Goal: Information Seeking & Learning: Learn about a topic

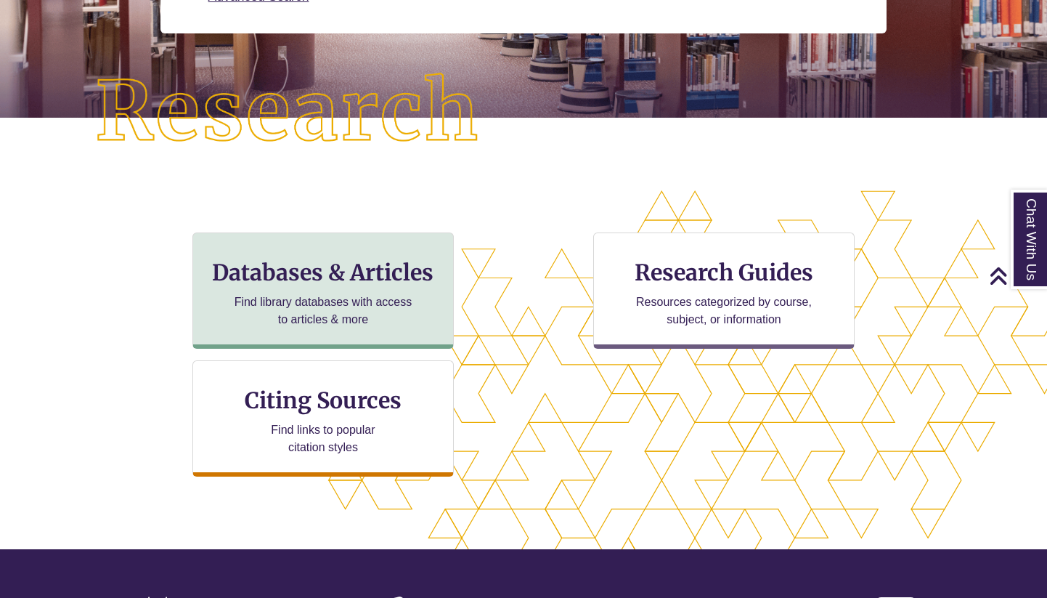
click at [368, 306] on p "Find library databases with access to articles & more" at bounding box center [324, 310] width 190 height 35
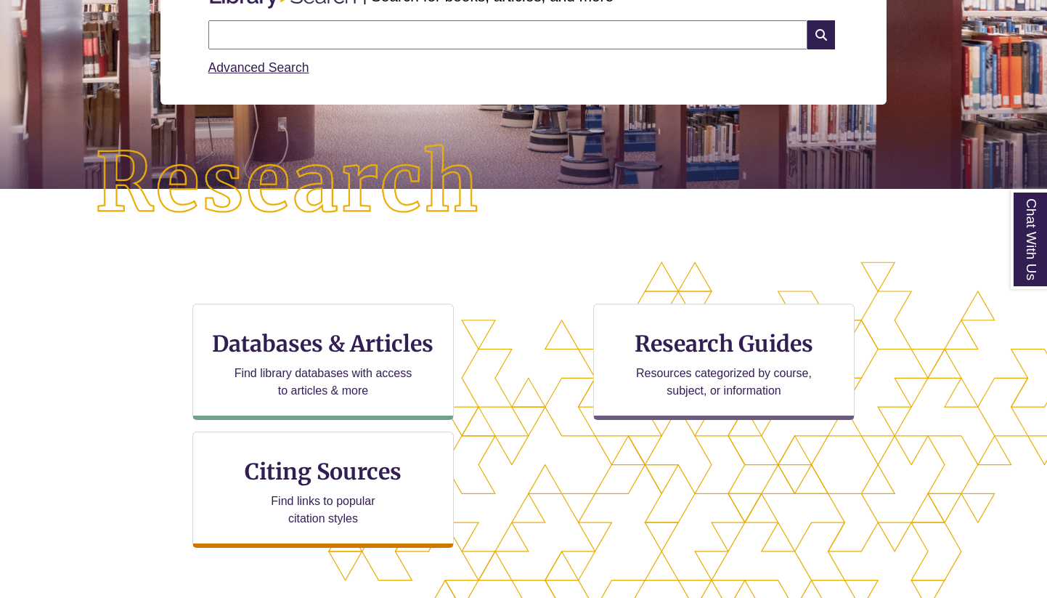
scroll to position [375, 0]
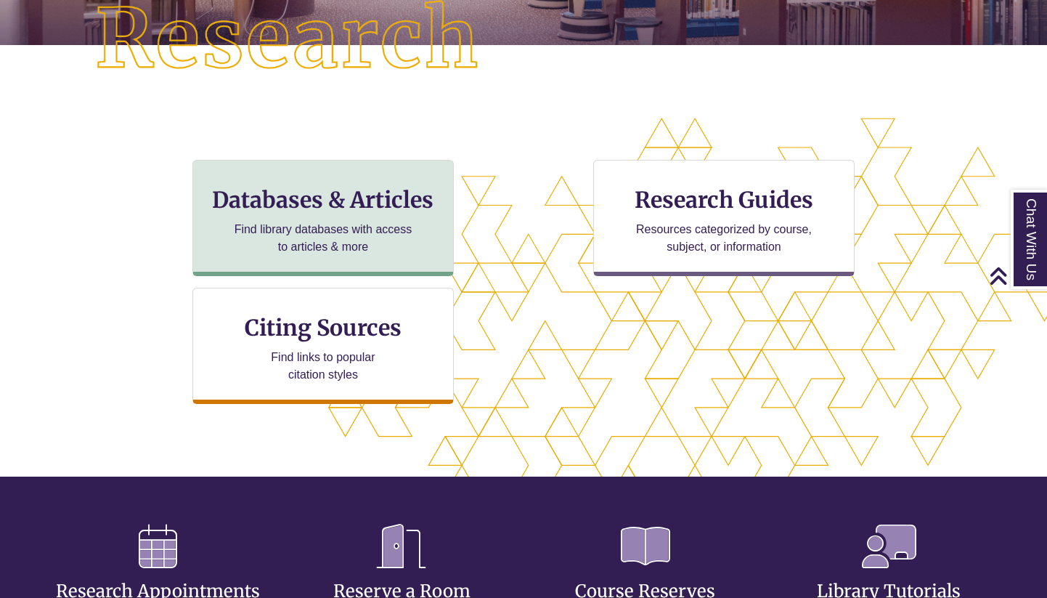
click at [285, 240] on p "Find library databases with access to articles & more" at bounding box center [324, 238] width 190 height 35
click at [282, 222] on p "Find library databases with access to articles & more" at bounding box center [324, 238] width 190 height 35
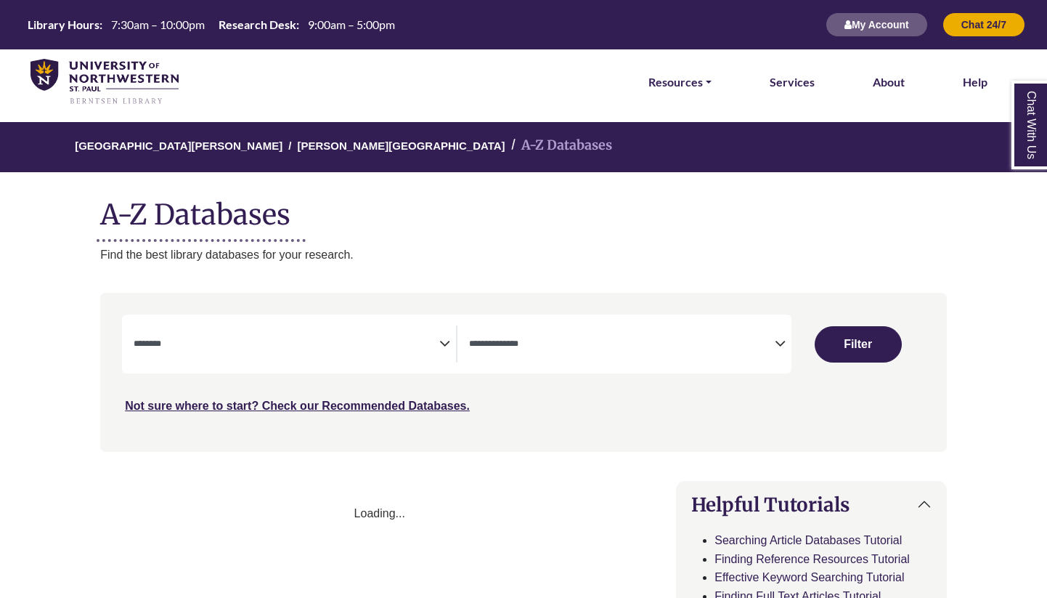
select select "Database Subject Filter"
select select "Database Types Filter"
select select "Database Subject Filter"
select select "Database Types Filter"
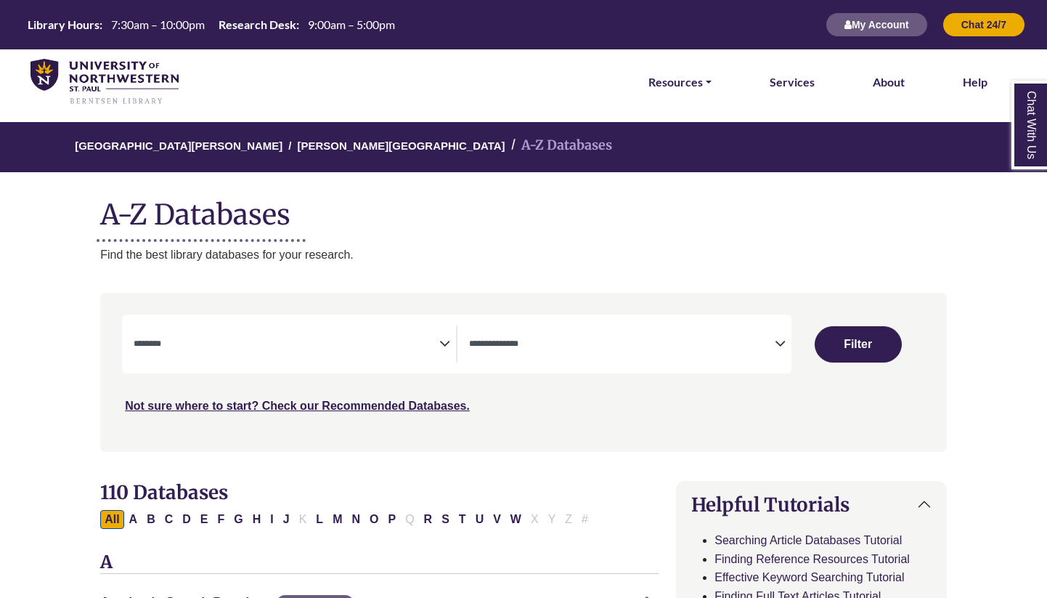
select select "Database Subject Filter"
select select "Database Types Filter"
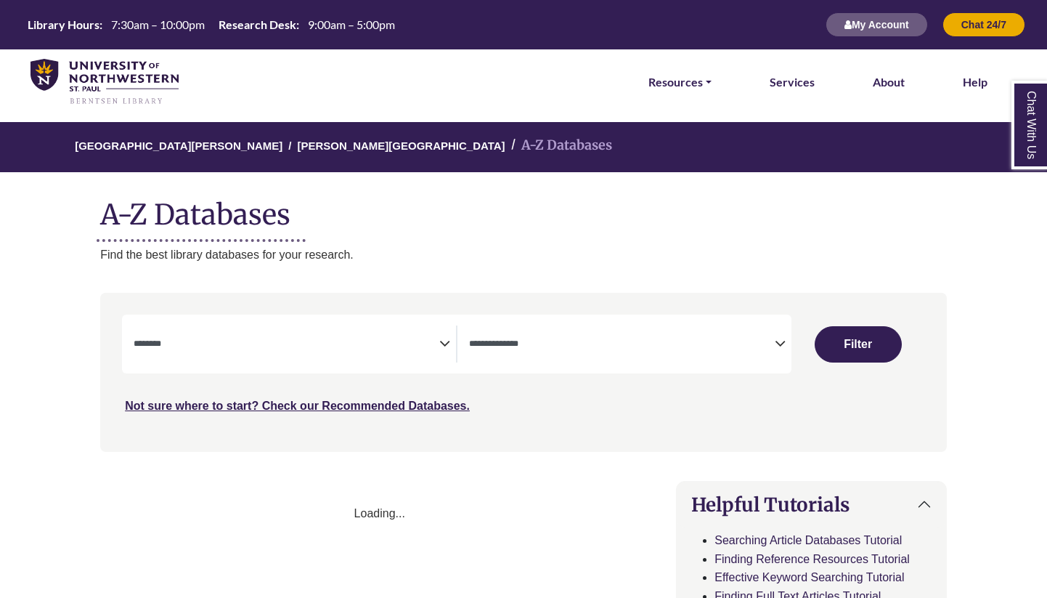
select select "Database Subject Filter"
select select "Database Types Filter"
select select "Database Subject Filter"
select select "Database Types Filter"
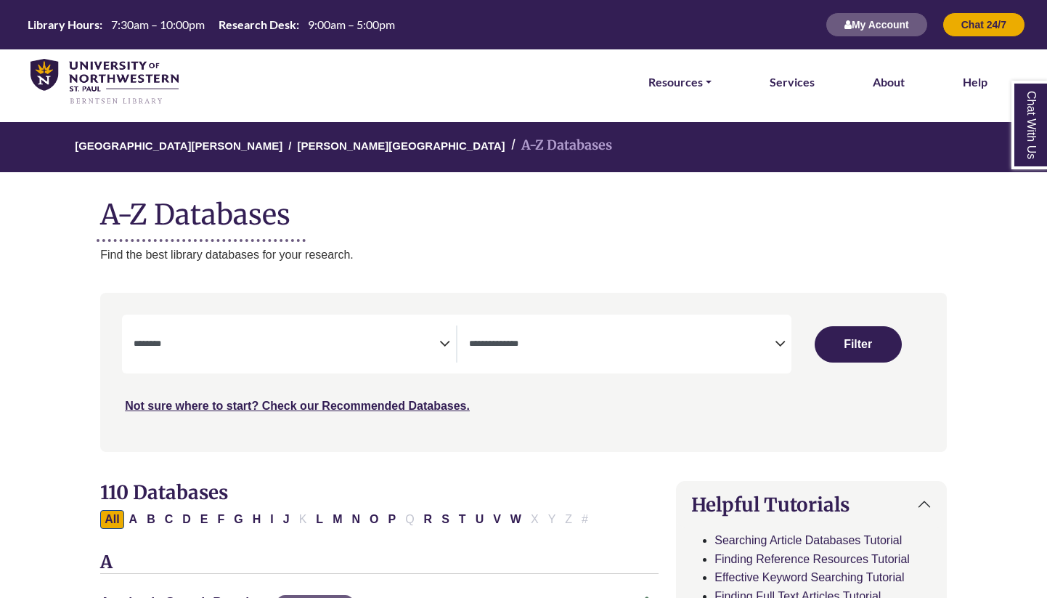
click at [521, 346] on textarea "Search" at bounding box center [622, 345] width 306 height 12
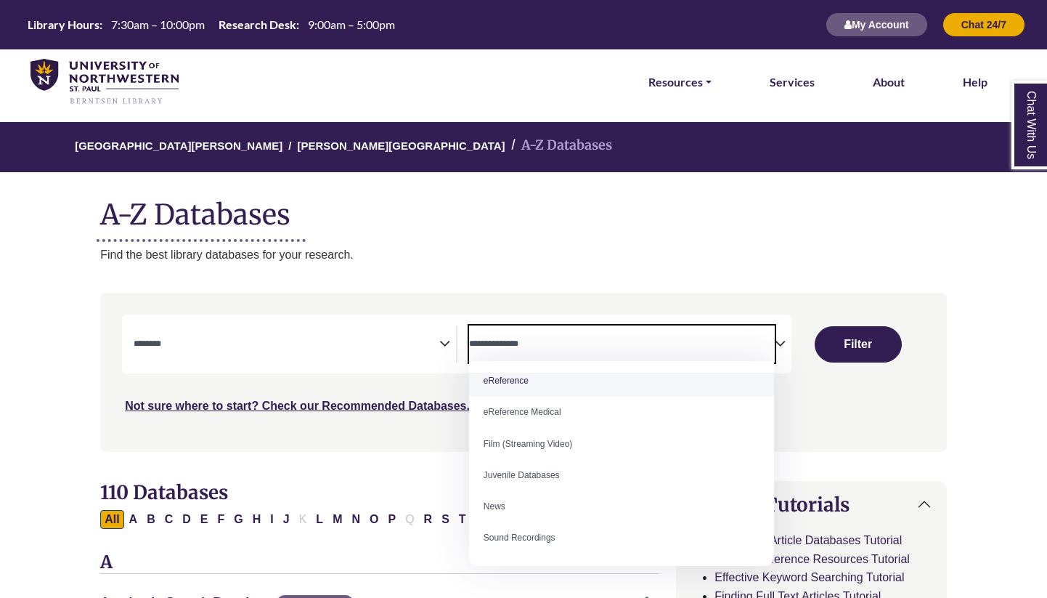
scroll to position [86, 0]
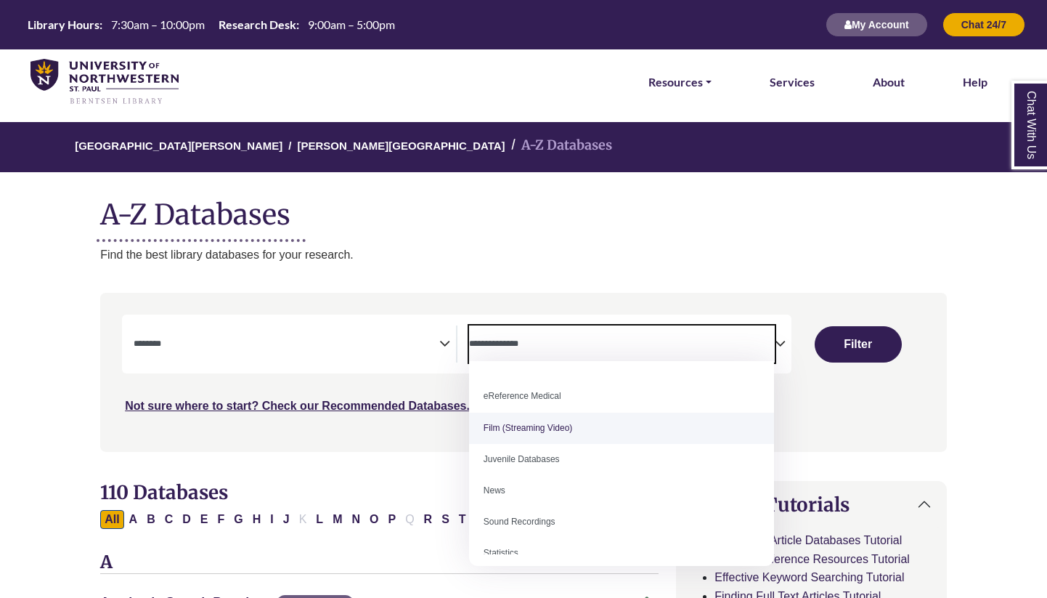
click at [386, 346] on textarea "Search" at bounding box center [287, 345] width 306 height 12
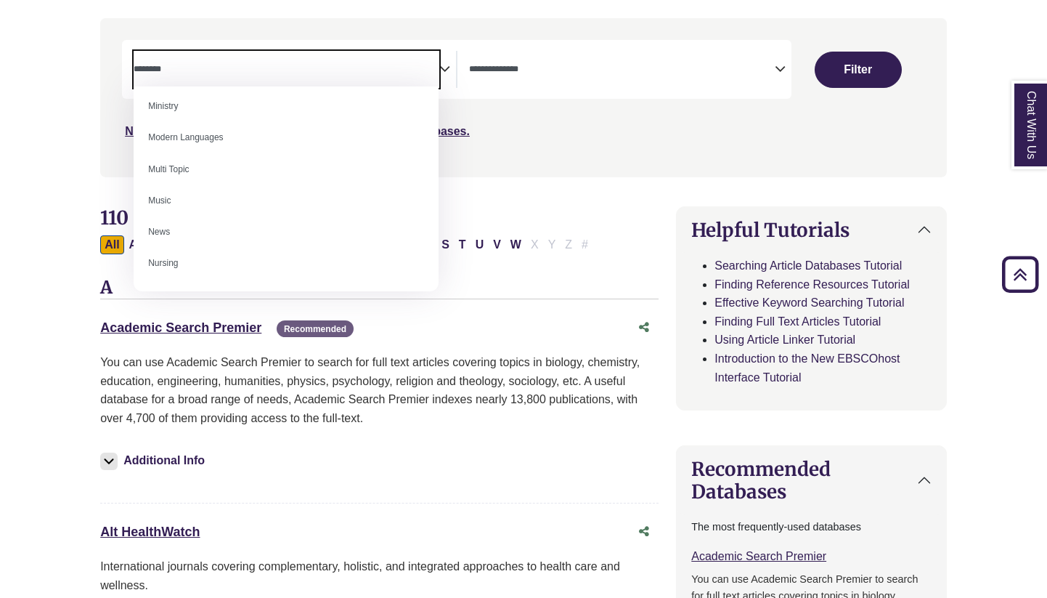
scroll to position [948, 0]
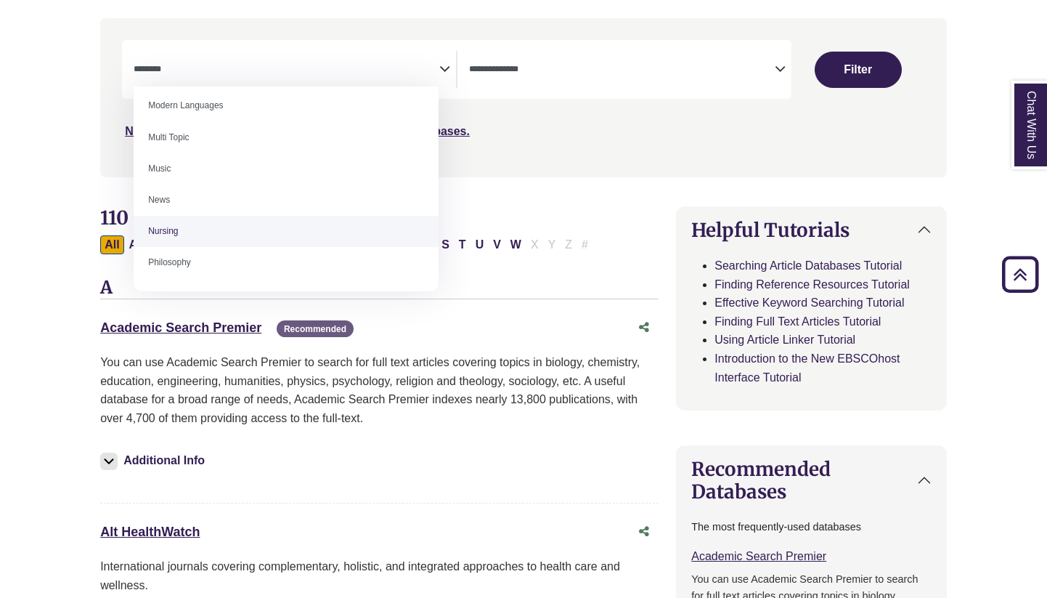
select select "*****"
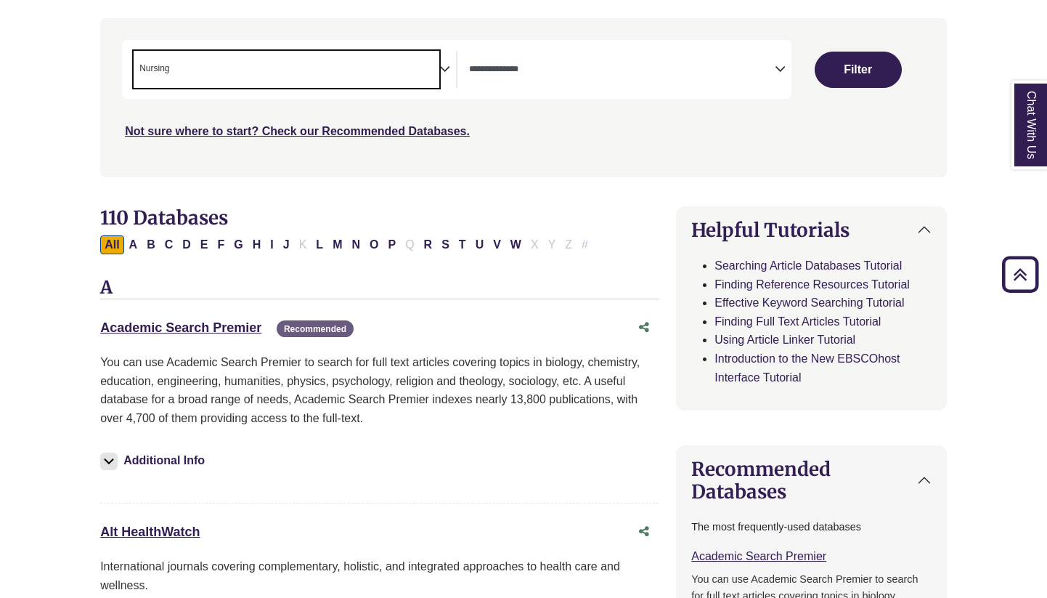
scroll to position [469, 0]
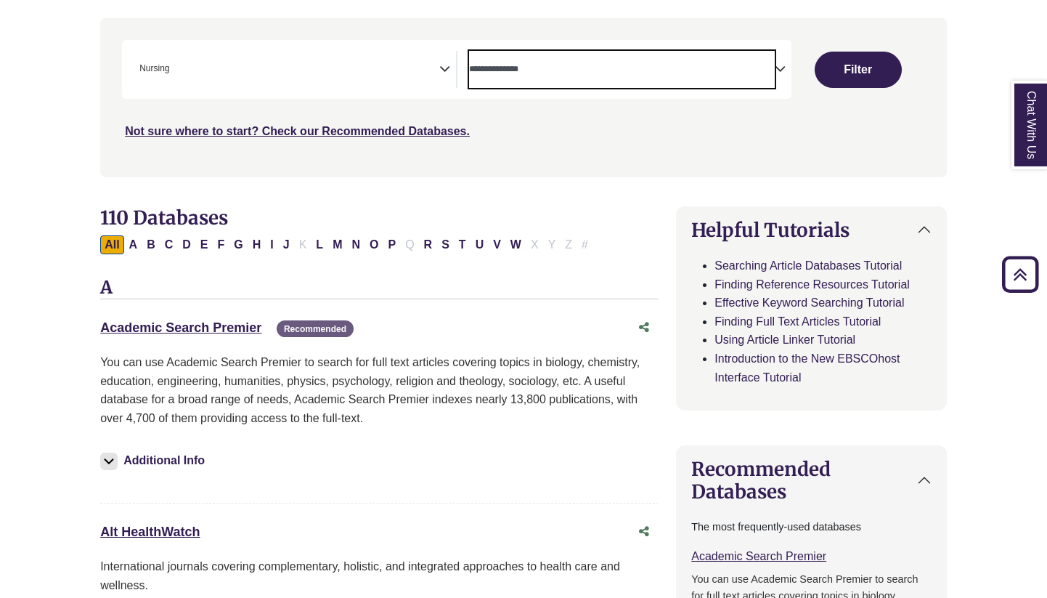
click at [528, 76] on span "Search filters" at bounding box center [622, 69] width 306 height 37
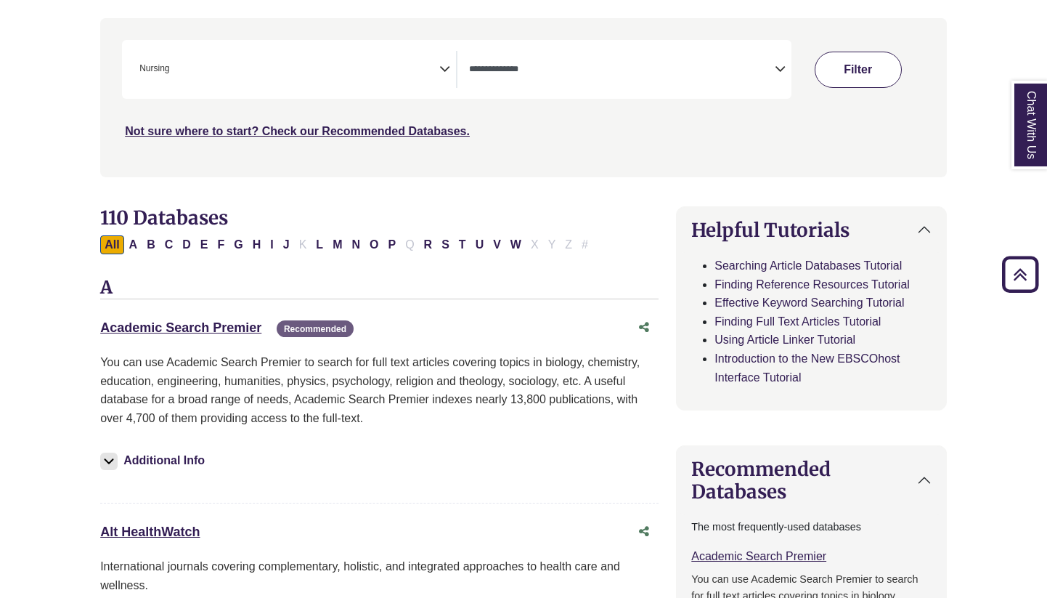
scroll to position [277, 0]
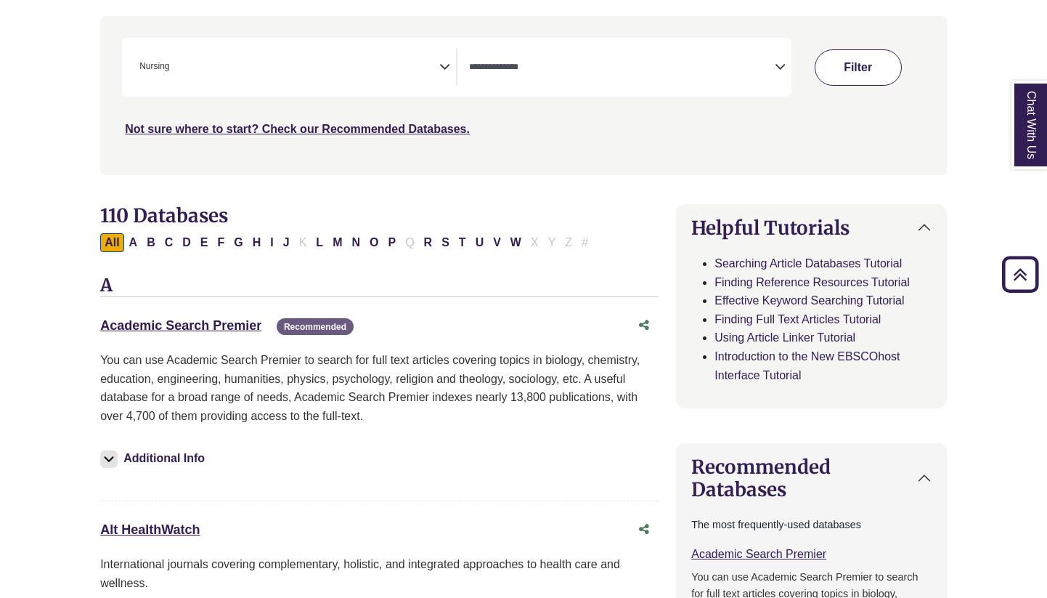
click at [850, 67] on button "Filter" at bounding box center [858, 67] width 87 height 36
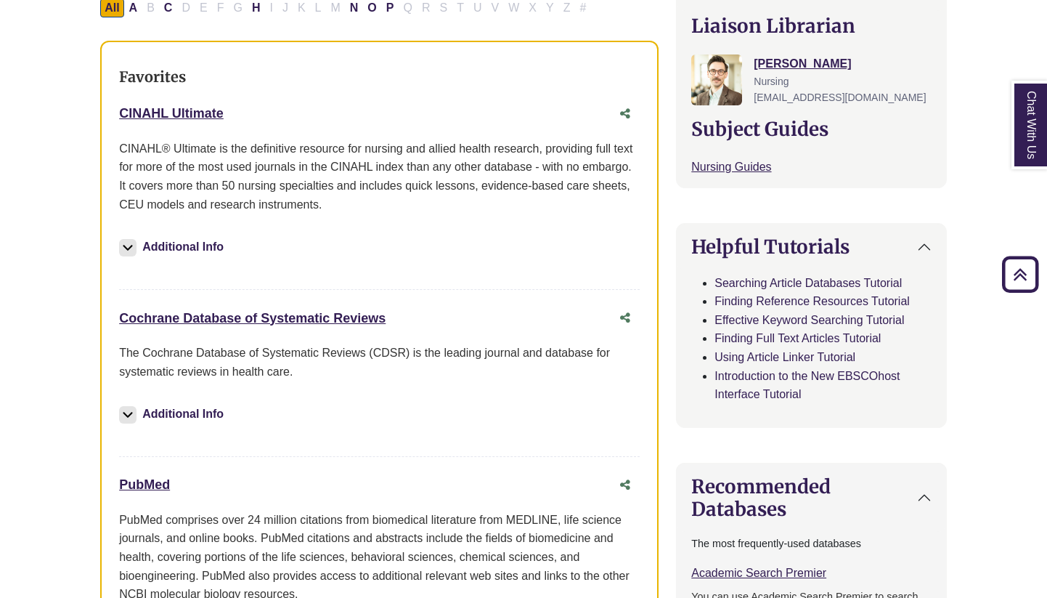
scroll to position [540, 0]
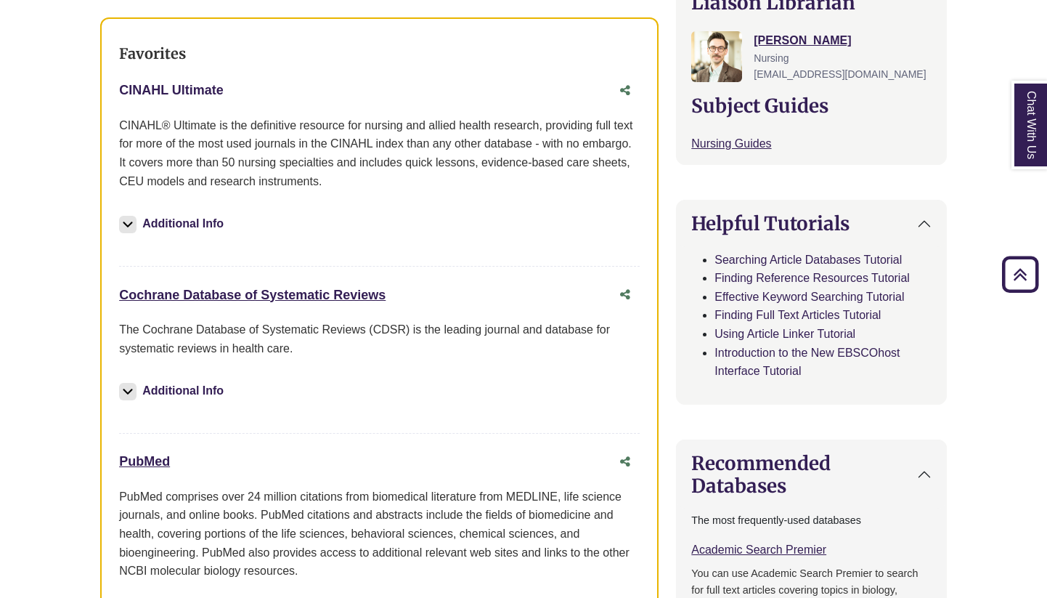
click at [213, 83] on link "CINAHL Ultimate This link opens in a new window" at bounding box center [171, 90] width 105 height 15
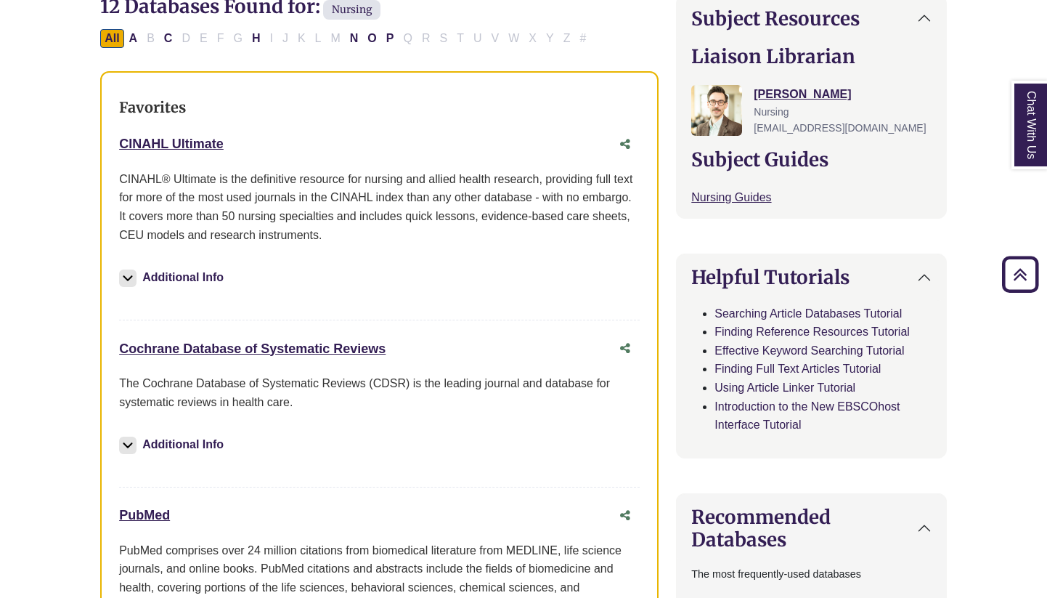
scroll to position [944, 0]
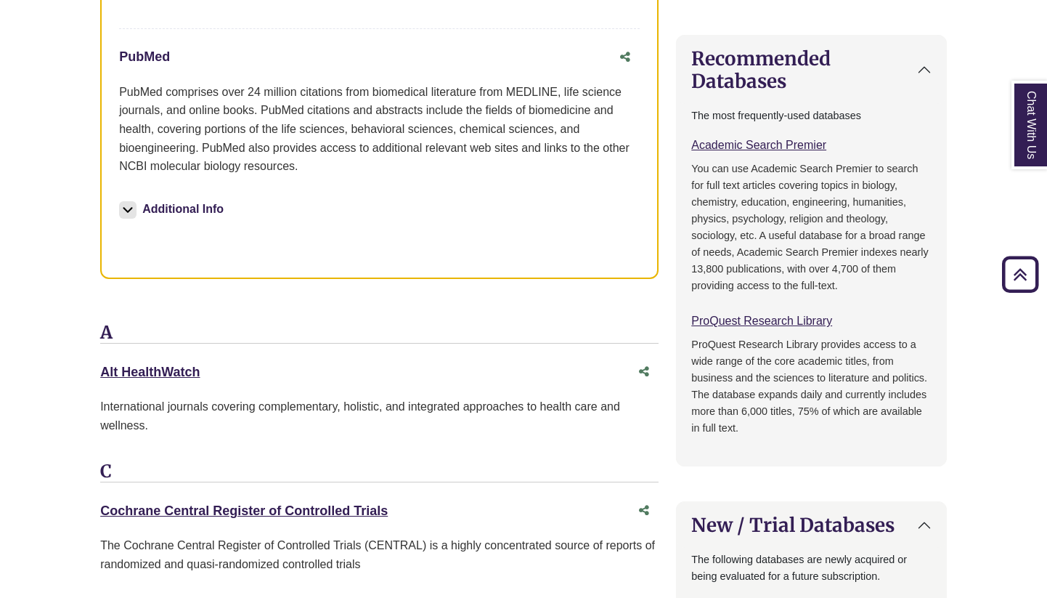
click at [160, 57] on link "PubMed This link opens in a new window" at bounding box center [144, 56] width 51 height 15
click at [179, 203] on button "Additional Info" at bounding box center [173, 209] width 109 height 20
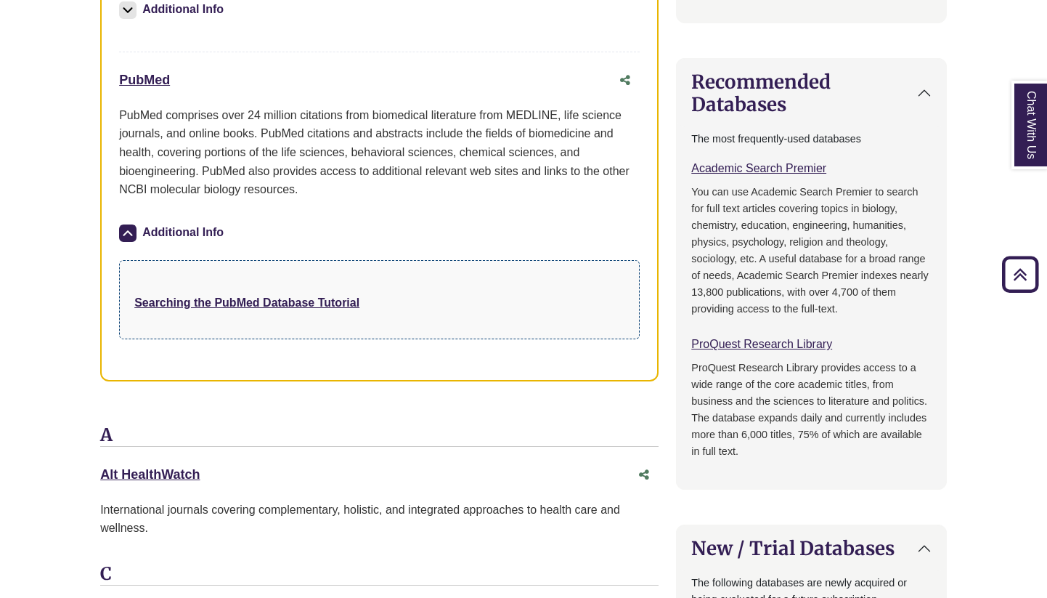
click at [187, 229] on button "Additional Info" at bounding box center [173, 232] width 109 height 20
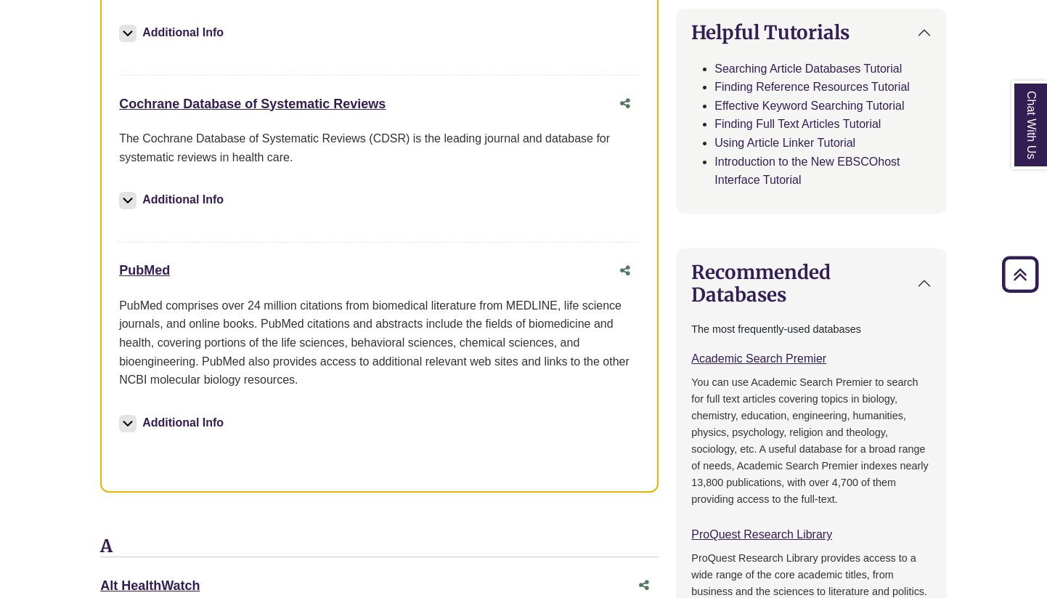
scroll to position [715, 0]
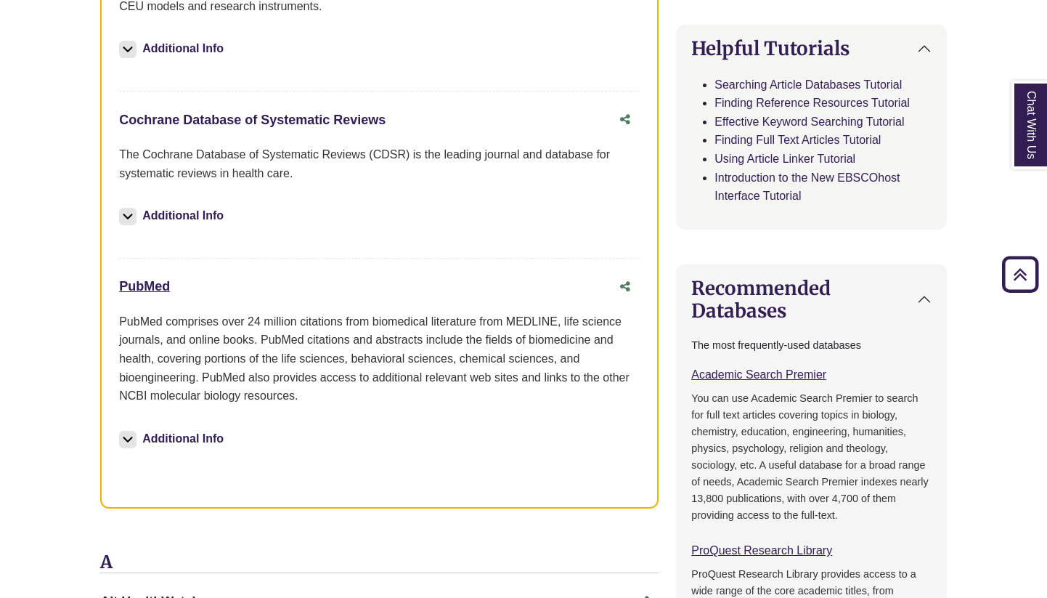
click at [229, 113] on link "Cochrane Database of Systematic Reviews This link opens in a new window" at bounding box center [252, 120] width 266 height 15
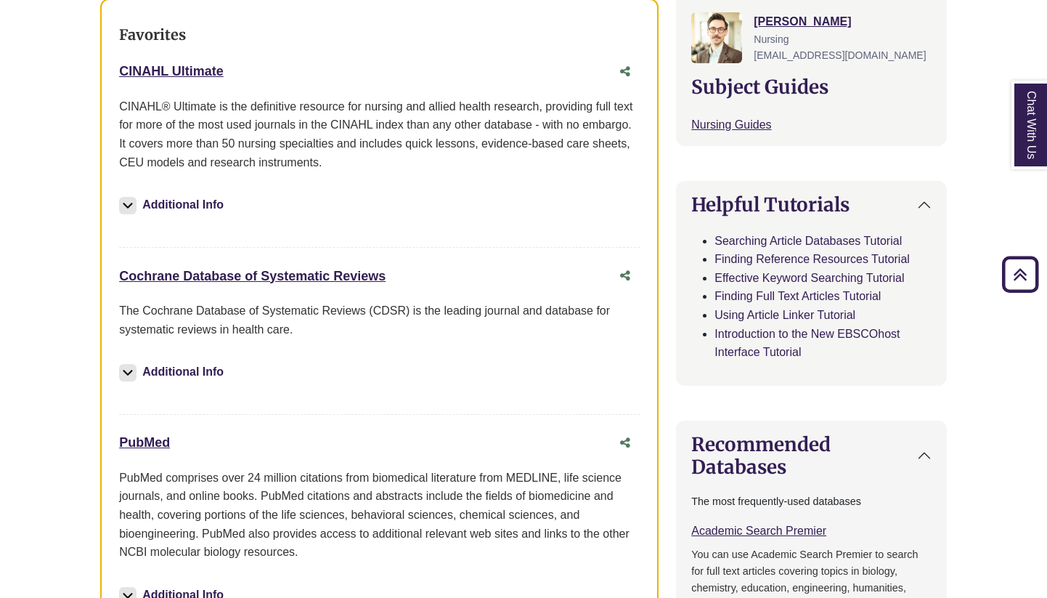
scroll to position [557, 1]
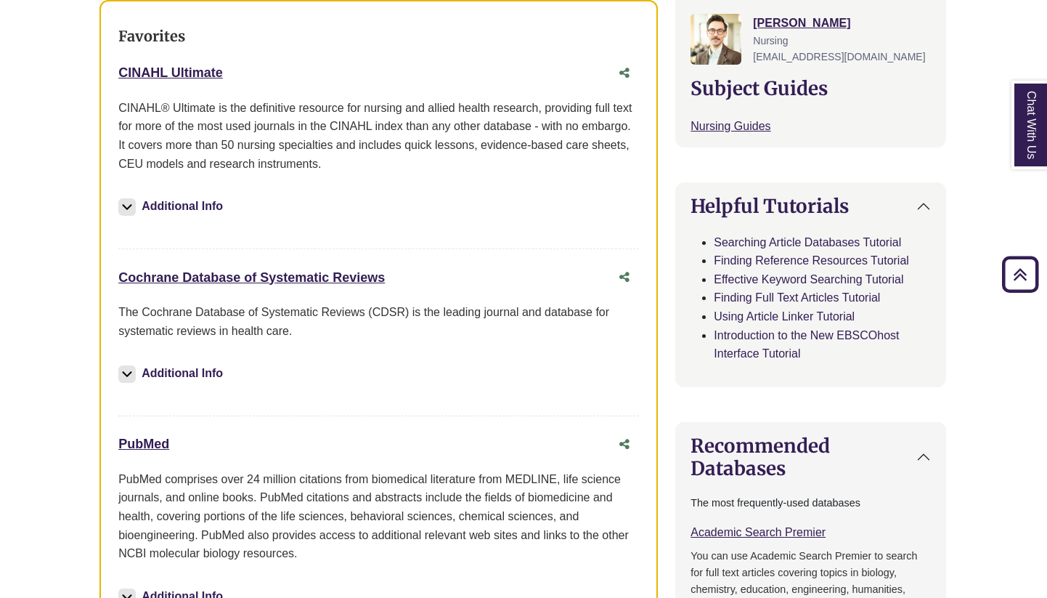
click at [186, 78] on div "CINAHL Ultimate This link opens in a new window" at bounding box center [364, 72] width 492 height 21
click at [179, 65] on link "CINAHL Ultimate This link opens in a new window" at bounding box center [170, 72] width 105 height 15
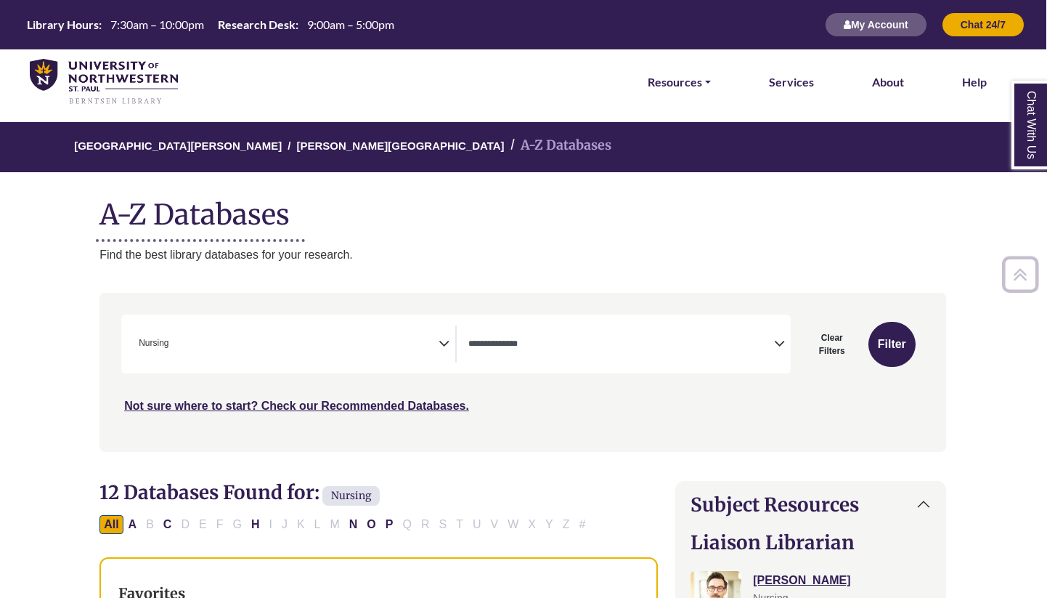
scroll to position [0, 1]
click at [466, 370] on div "**********" at bounding box center [455, 343] width 669 height 59
click at [459, 355] on div "**********" at bounding box center [624, 343] width 334 height 37
click at [449, 353] on div "**********" at bounding box center [294, 343] width 322 height 37
click at [441, 346] on icon "Search filters" at bounding box center [444, 341] width 11 height 22
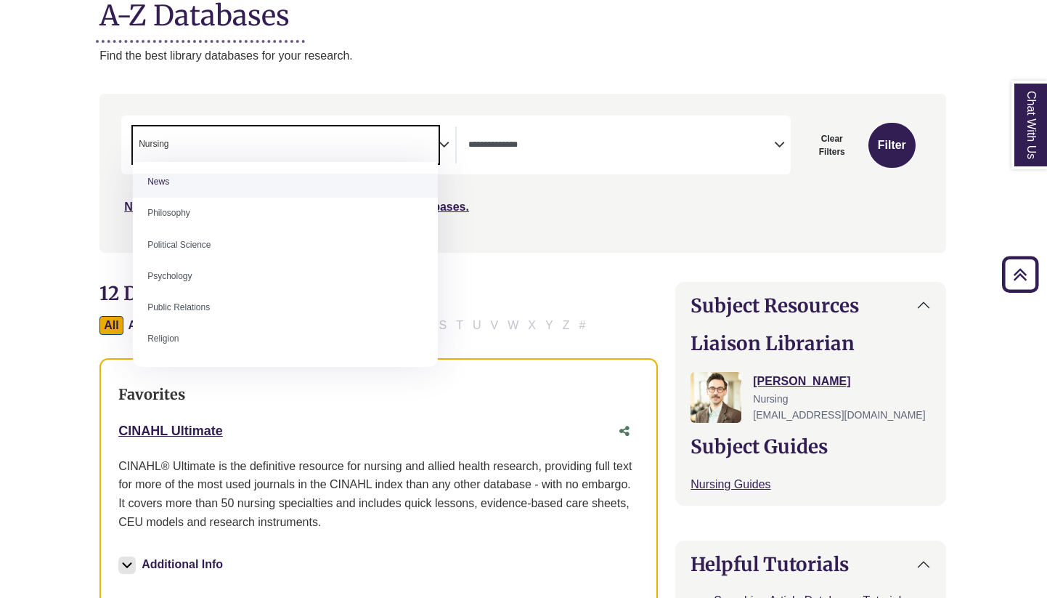
scroll to position [1074, 0]
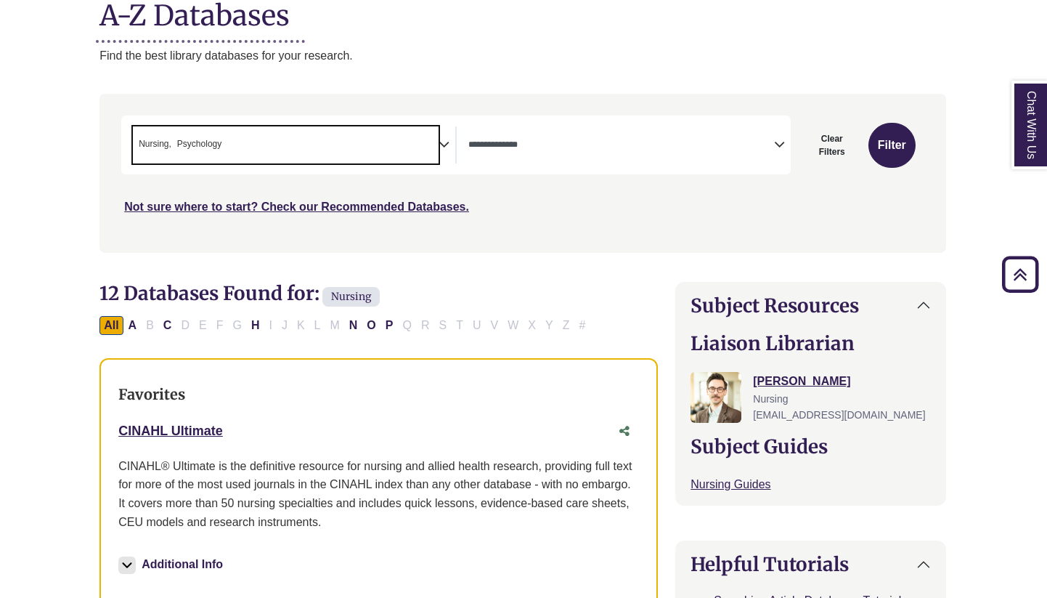
click at [163, 142] on span "Nursing" at bounding box center [155, 144] width 33 height 14
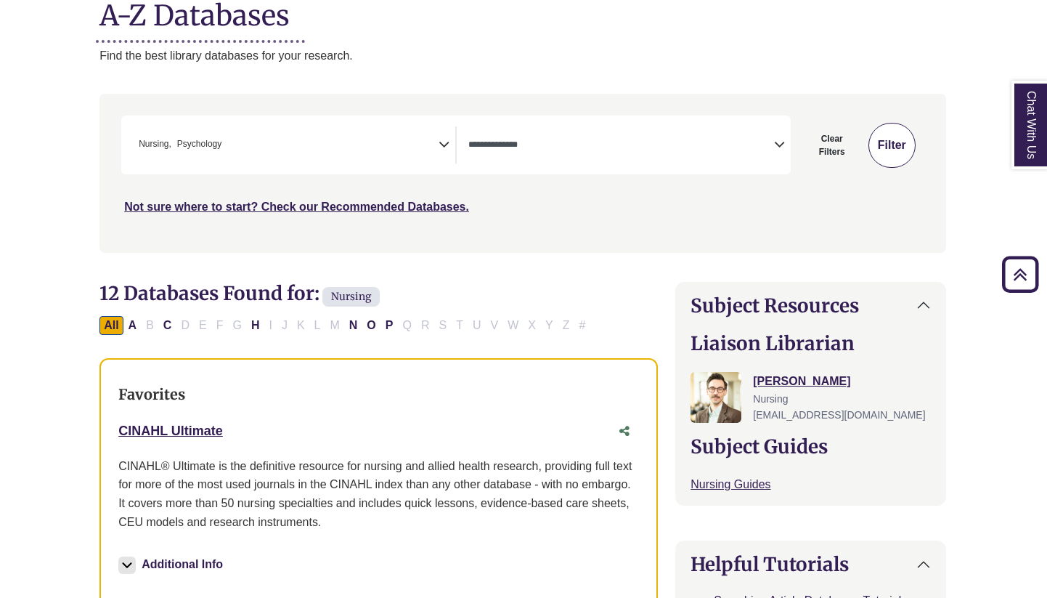
click at [893, 139] on button "Filter" at bounding box center [891, 145] width 47 height 45
select select "Database Types Filter"
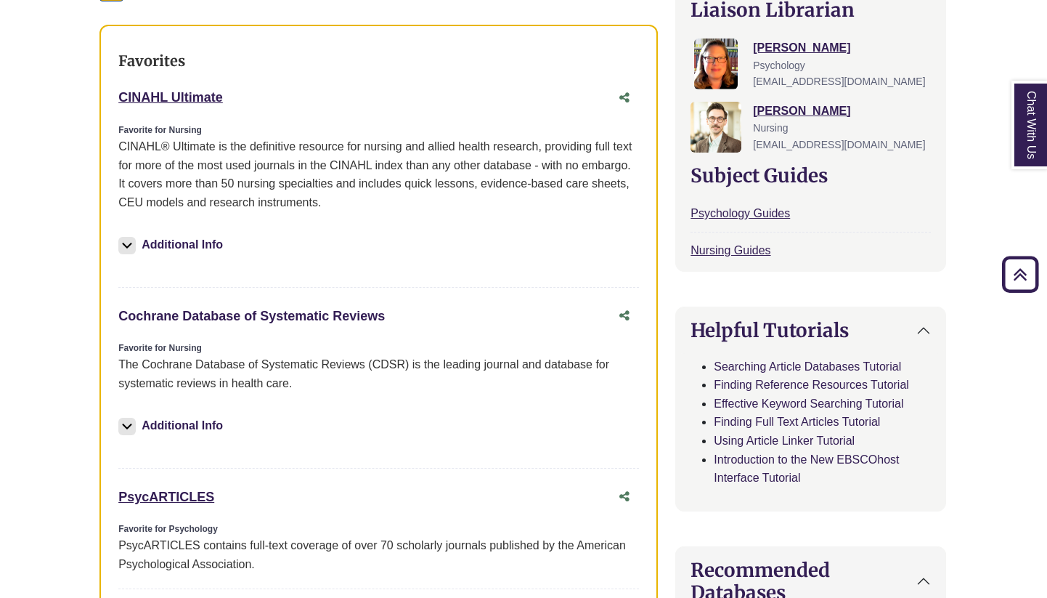
scroll to position [720, 1]
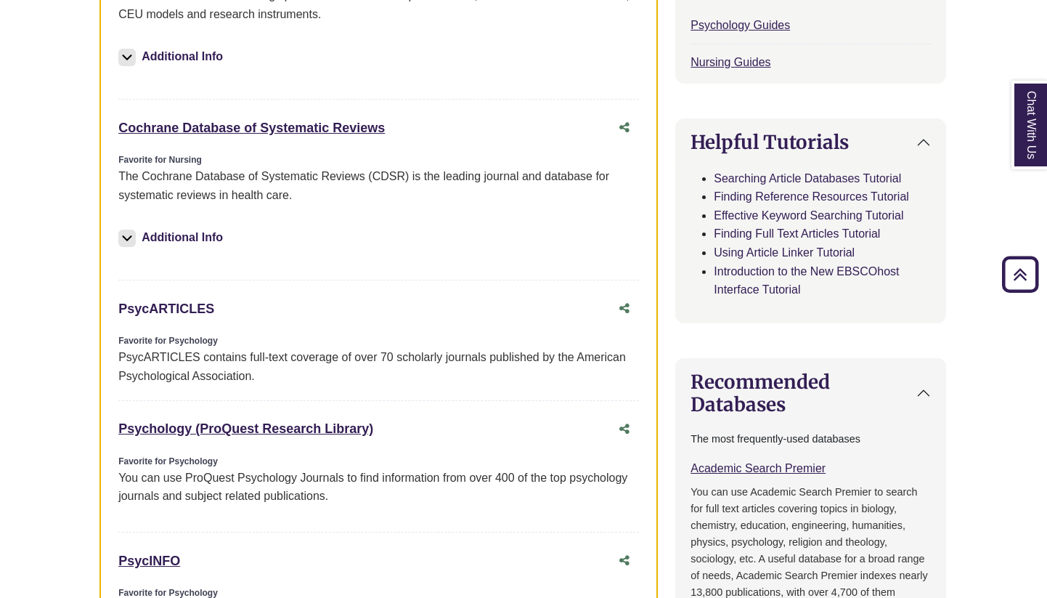
click at [196, 301] on link "PsycARTICLES This link opens in a new window" at bounding box center [166, 308] width 96 height 15
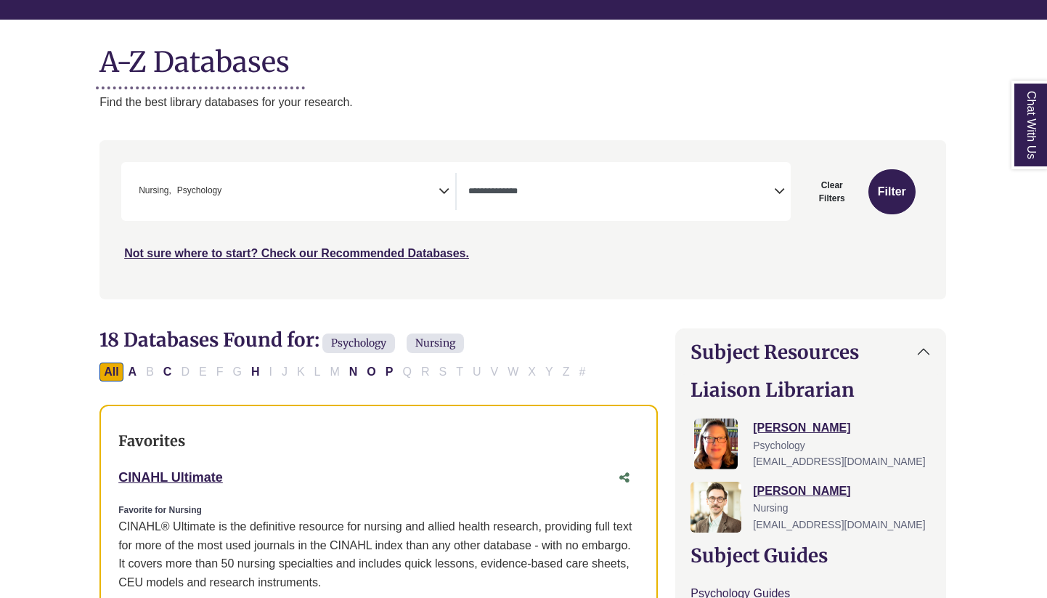
scroll to position [156, 1]
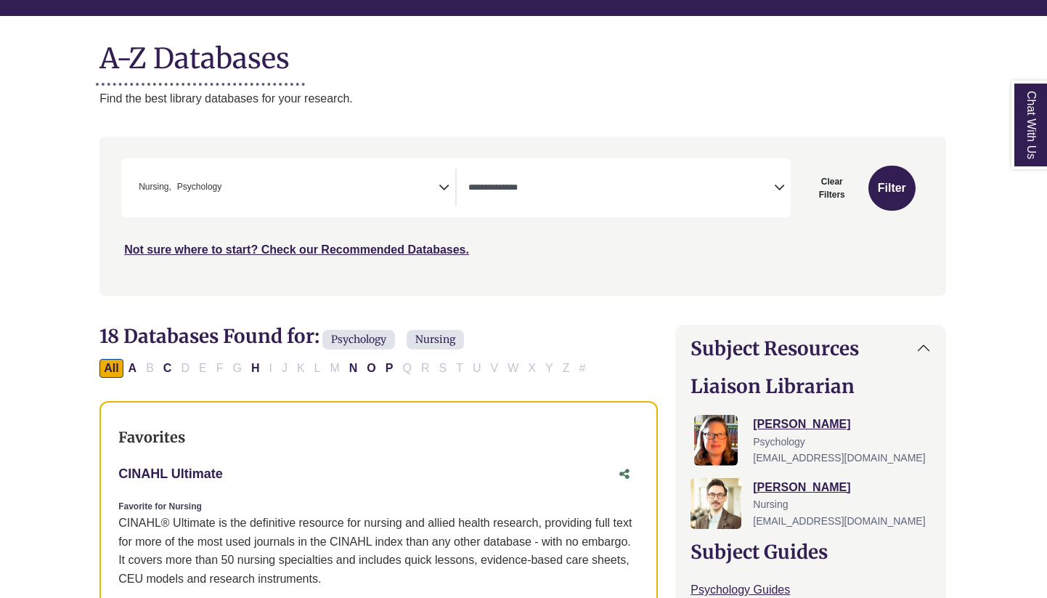
click at [160, 472] on link "CINAHL Ultimate This link opens in a new window" at bounding box center [170, 473] width 105 height 15
